Goal: Information Seeking & Learning: Learn about a topic

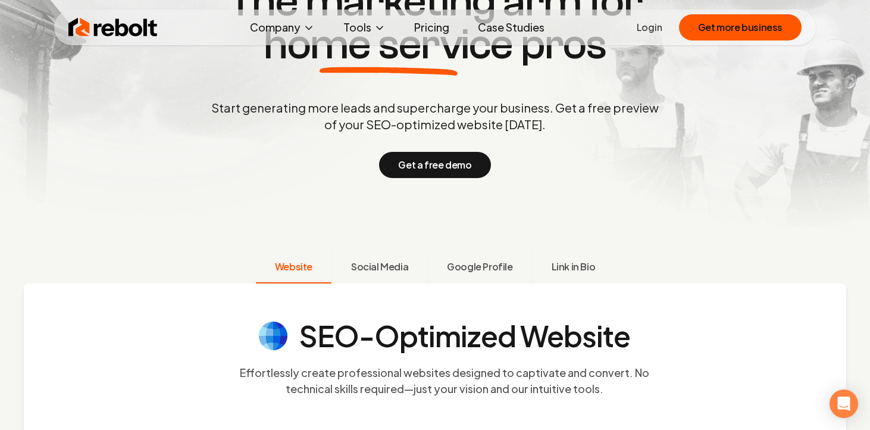
scroll to position [151, 1]
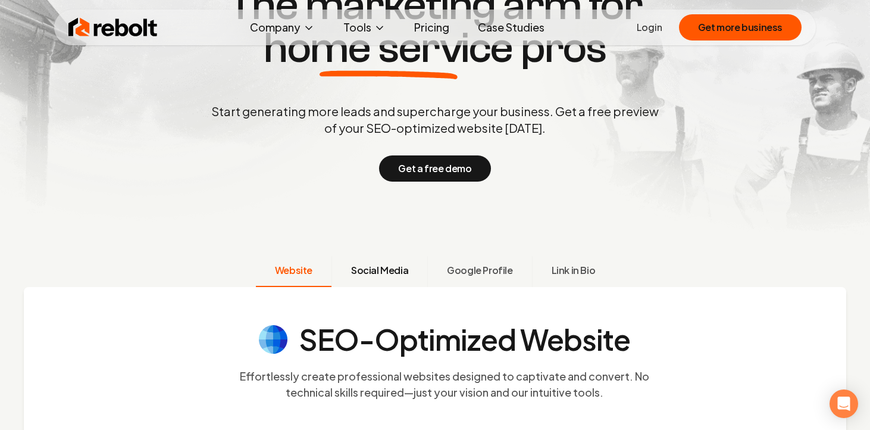
click at [368, 264] on span "Social Media" at bounding box center [379, 270] width 57 height 14
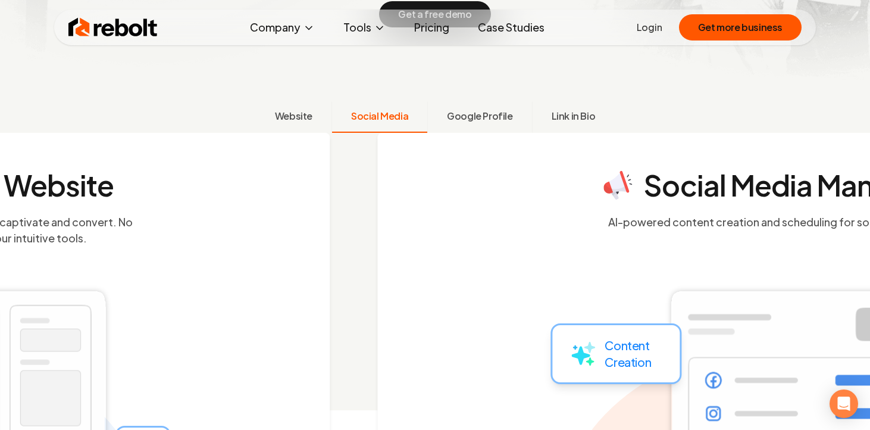
scroll to position [347, 0]
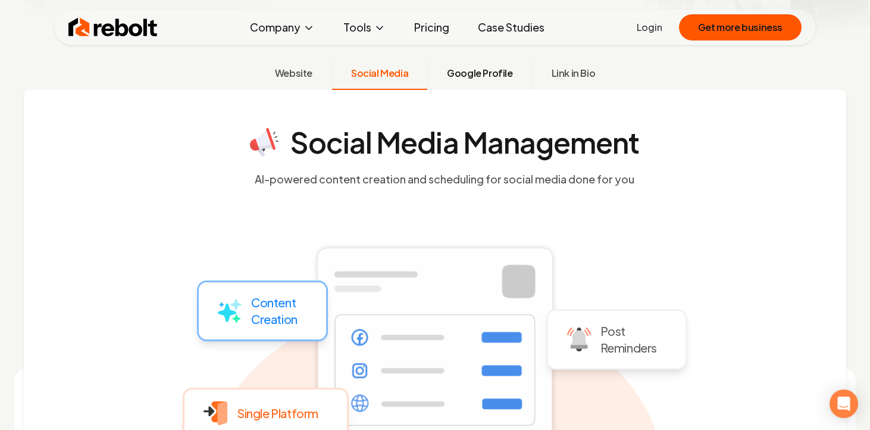
click at [496, 71] on span "Google Profile" at bounding box center [479, 73] width 65 height 14
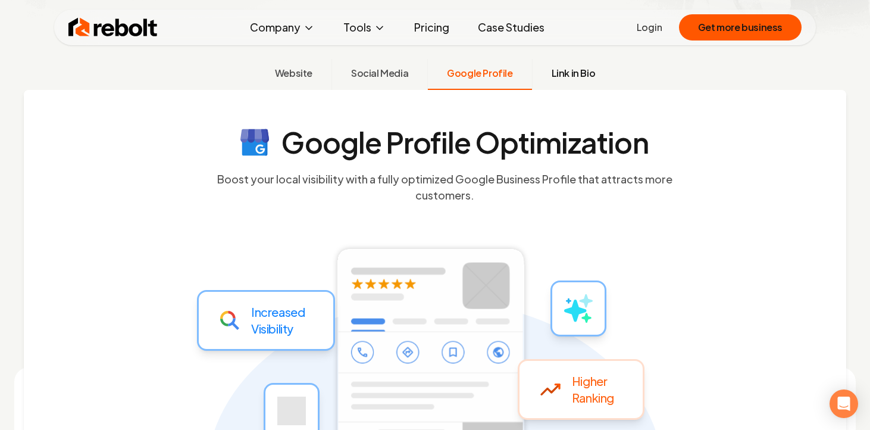
click at [568, 69] on span "Link in Bio" at bounding box center [574, 73] width 44 height 14
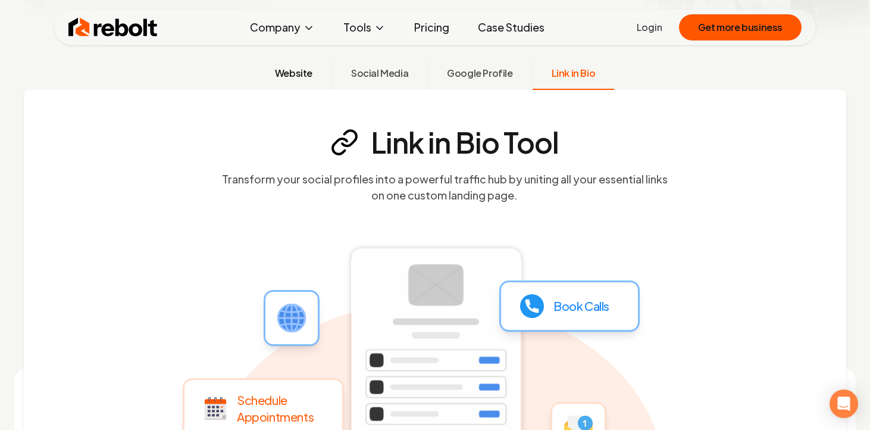
click at [299, 68] on span "Website" at bounding box center [293, 73] width 37 height 14
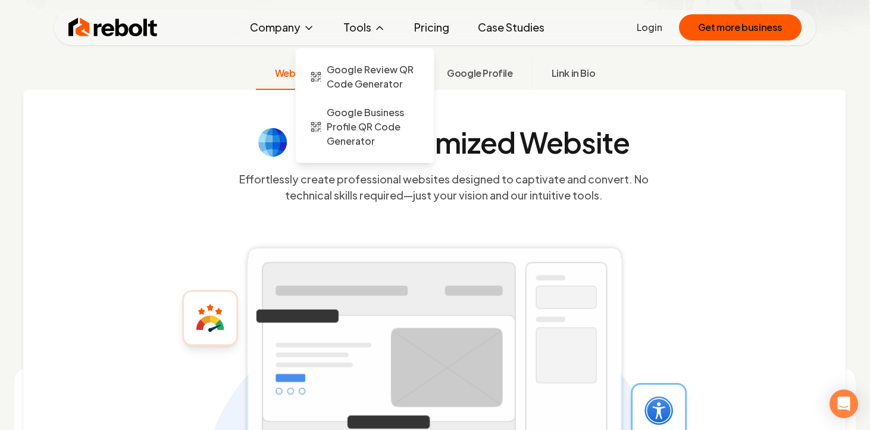
click at [361, 24] on button "Tools" at bounding box center [364, 27] width 61 height 24
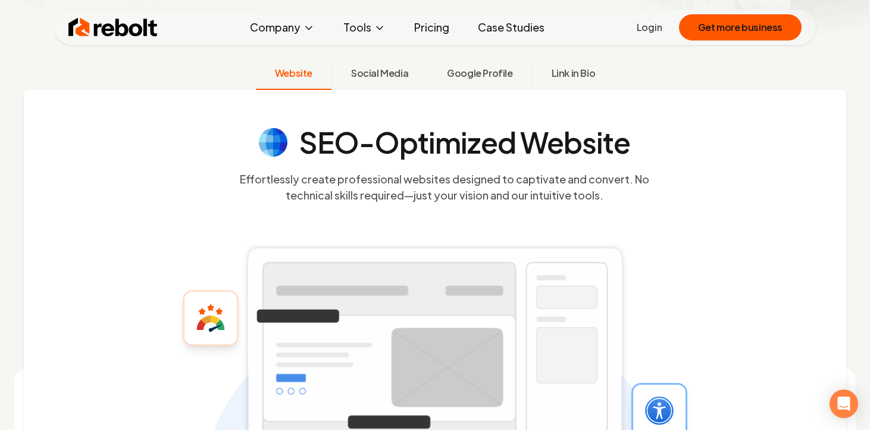
click at [431, 32] on link "Pricing" at bounding box center [432, 27] width 54 height 24
